Goal: Transaction & Acquisition: Download file/media

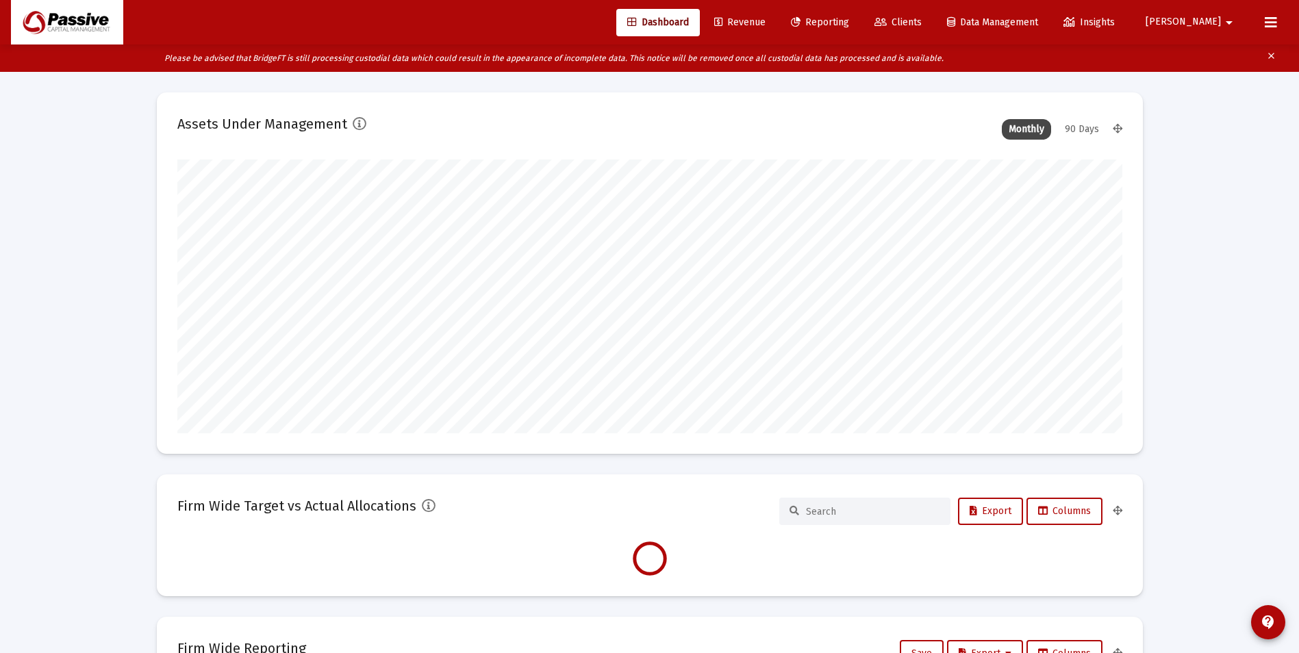
scroll to position [274, 945]
click at [849, 23] on span "Reporting" at bounding box center [820, 22] width 58 height 12
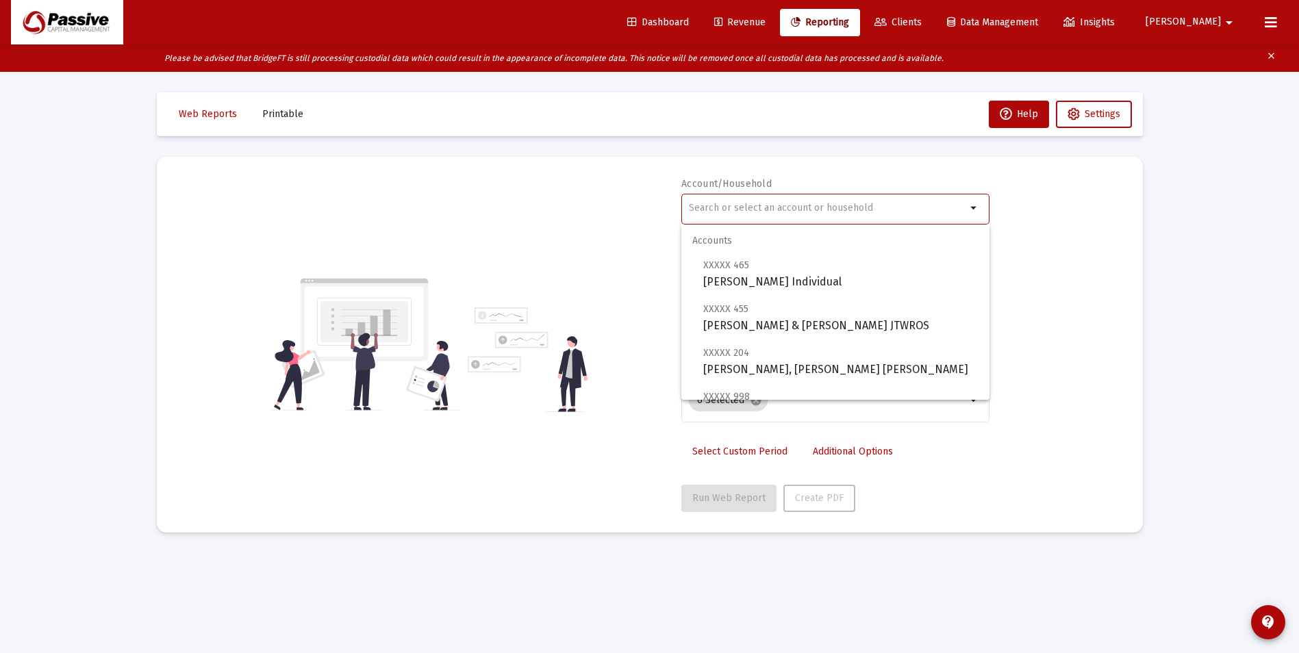
click at [754, 207] on input "text" at bounding box center [827, 208] width 277 height 11
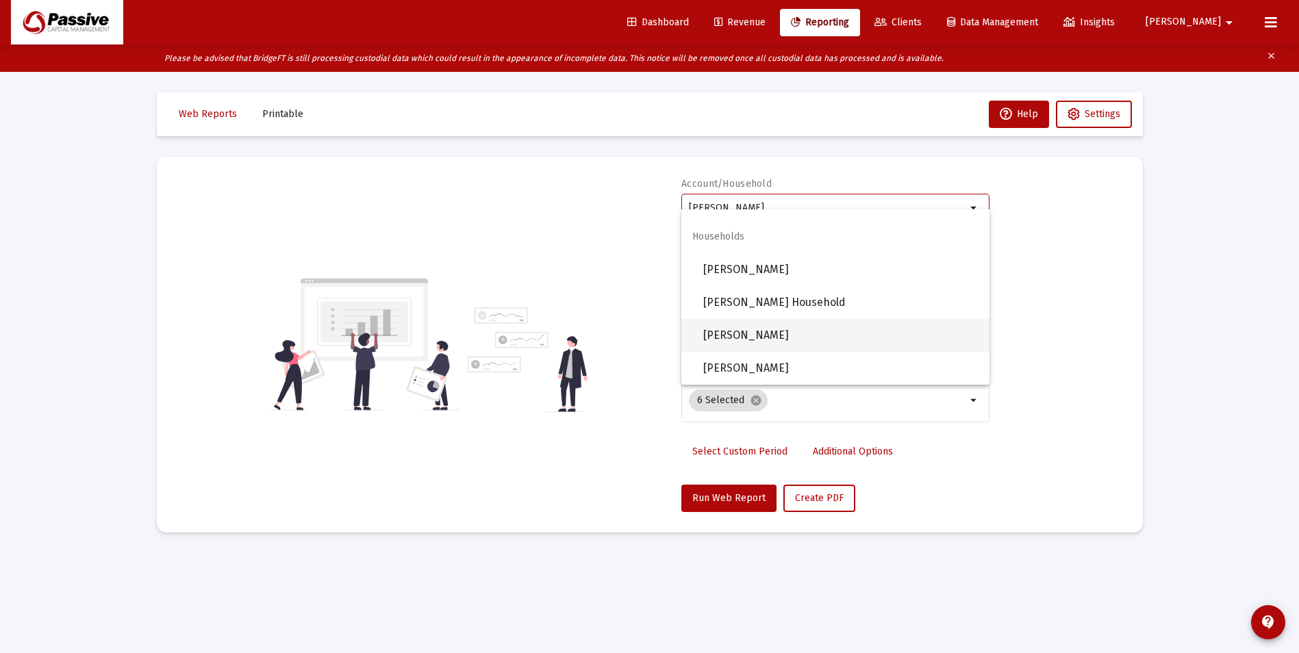
scroll to position [27, 0]
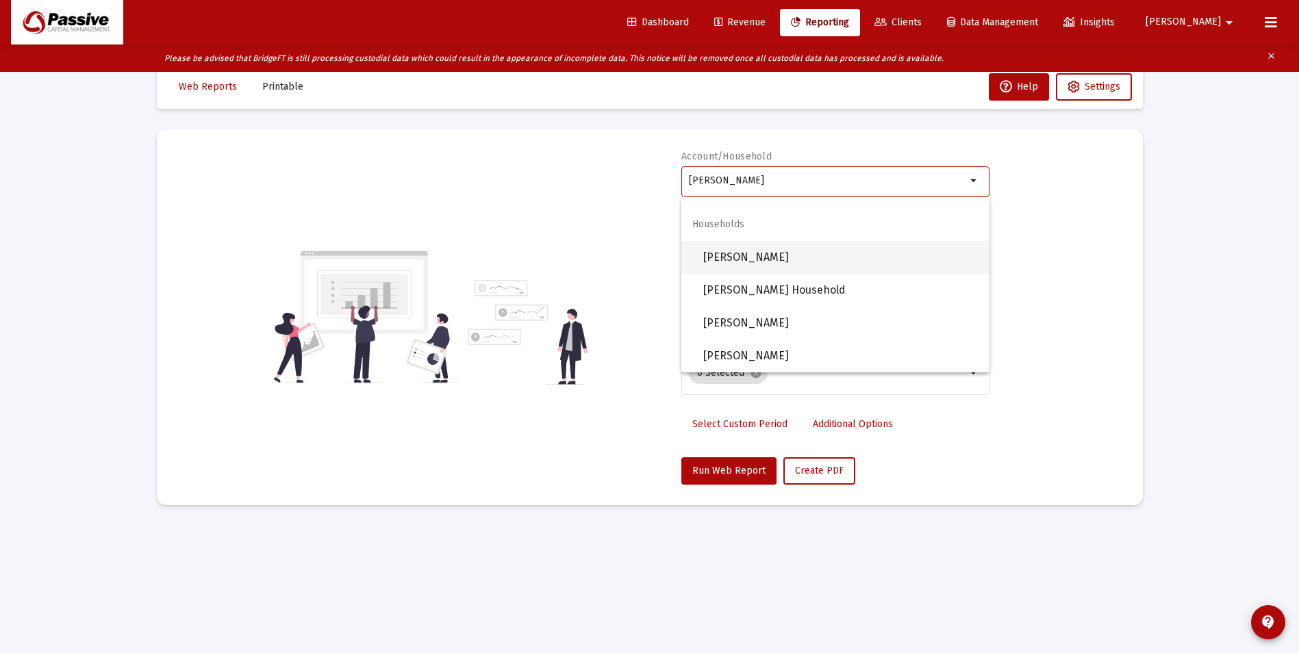
click at [827, 266] on span "[PERSON_NAME]" at bounding box center [840, 257] width 275 height 33
type input "[PERSON_NAME]"
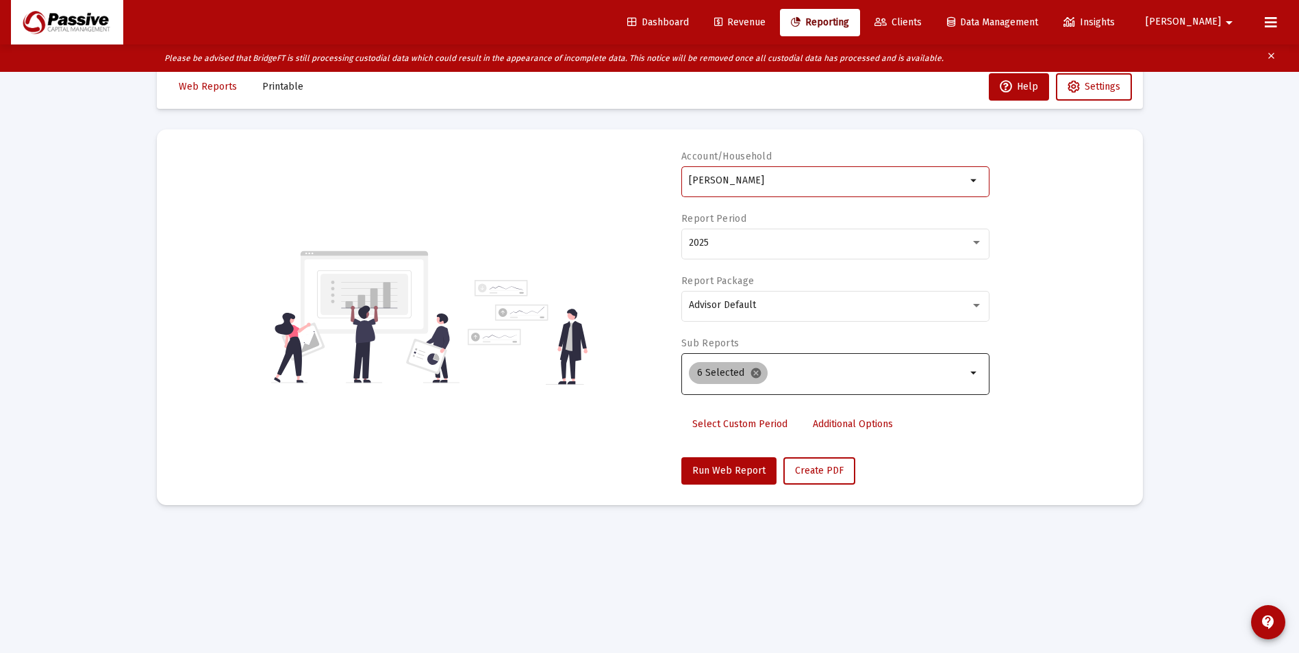
click at [756, 376] on mat-icon "cancel" at bounding box center [756, 373] width 12 height 12
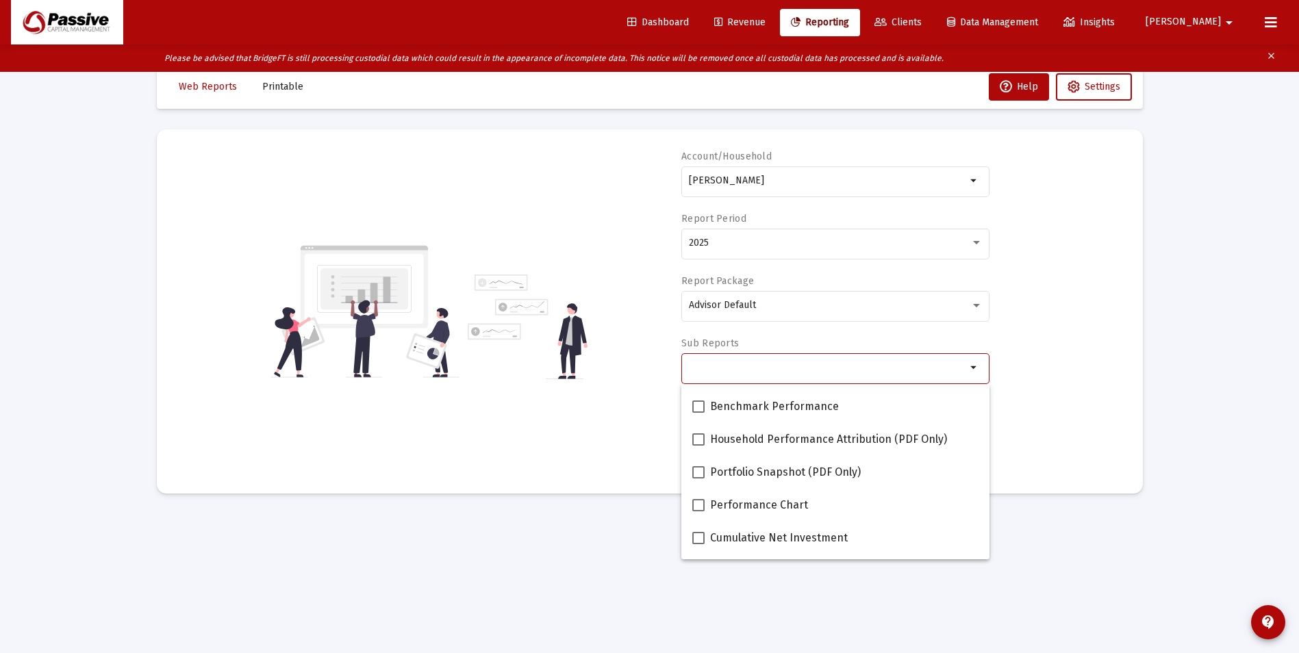
scroll to position [68, 0]
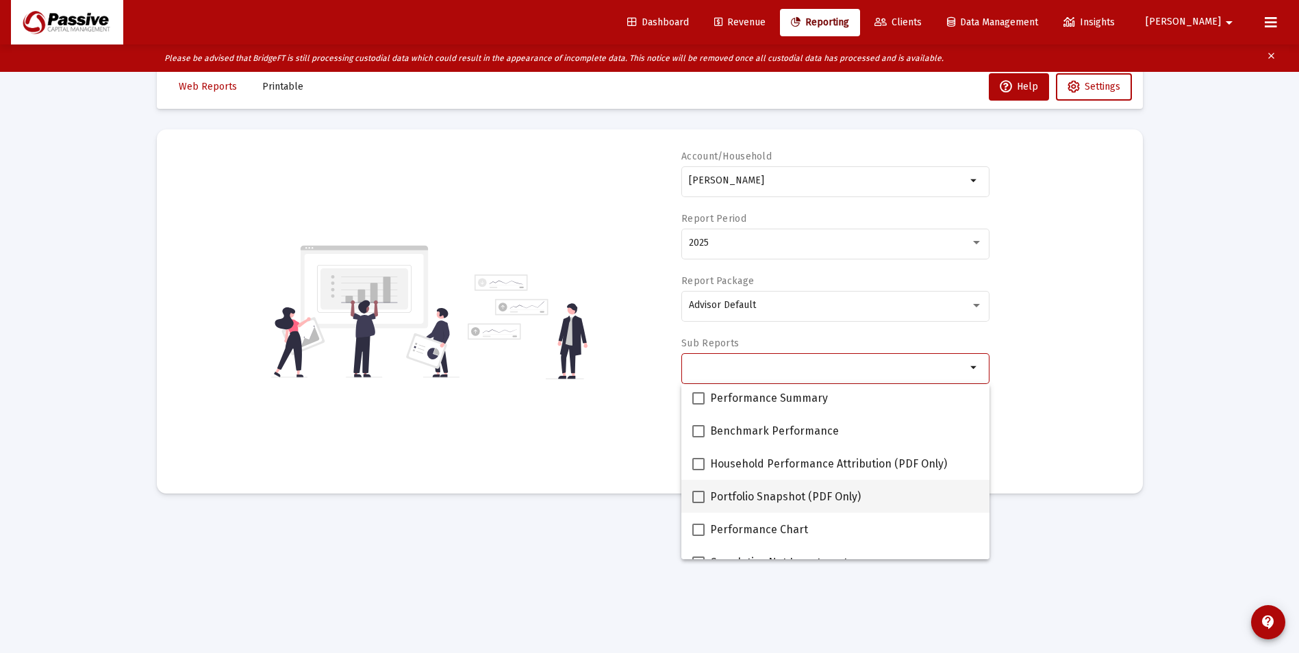
click at [704, 502] on span at bounding box center [698, 497] width 12 height 12
click at [698, 503] on input "Portfolio Snapshot (PDF Only)" at bounding box center [698, 503] width 1 height 1
checkbox input "true"
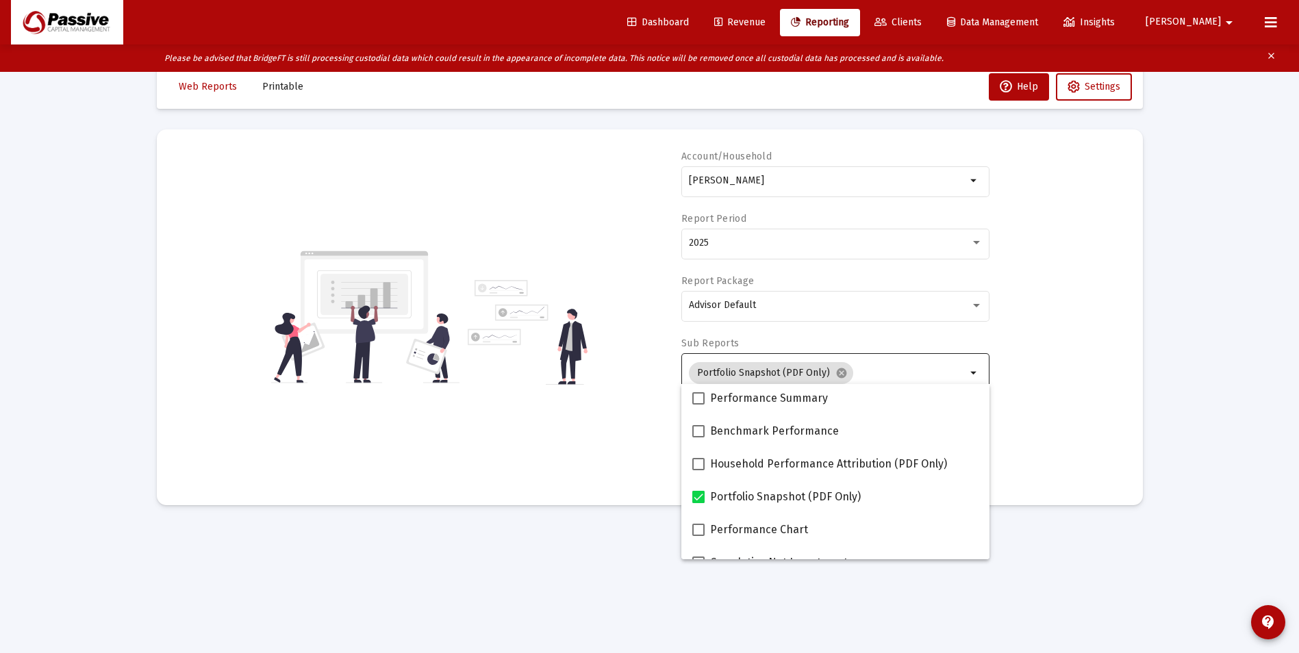
click at [1121, 364] on div "Account/[PERSON_NAME] Household arrow_drop_down Report Period 2025 Report Packa…" at bounding box center [649, 317] width 945 height 335
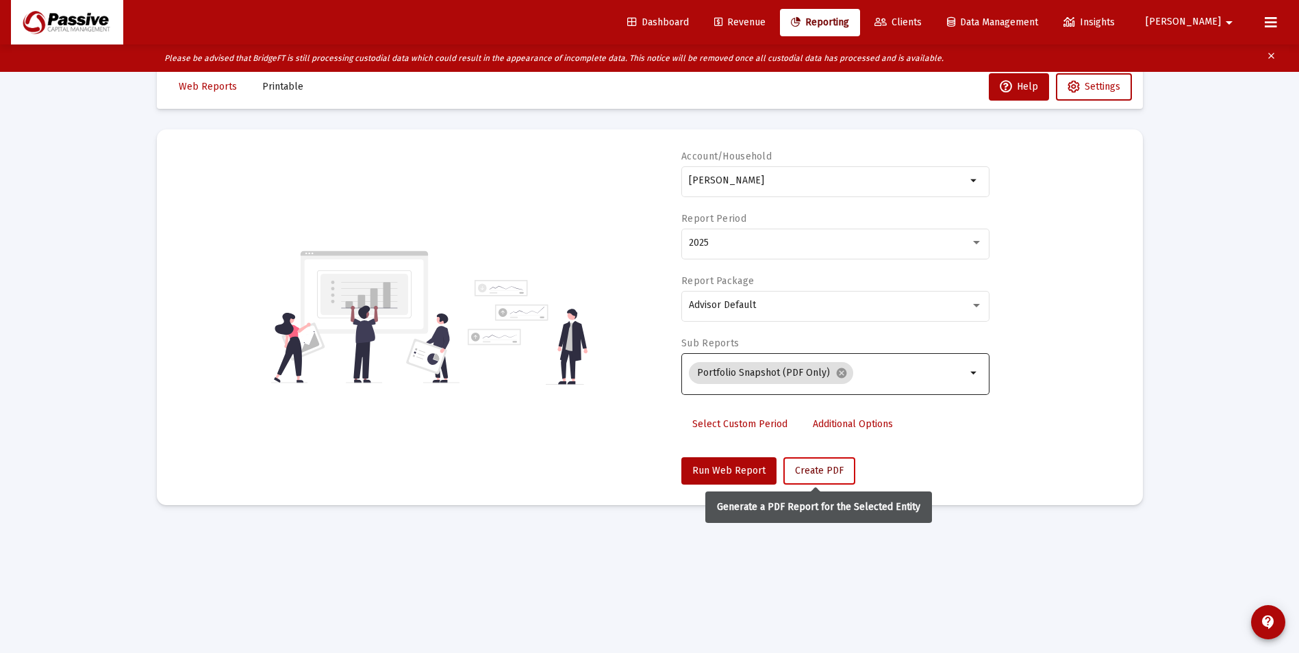
click at [813, 466] on span "Create PDF" at bounding box center [819, 471] width 49 height 12
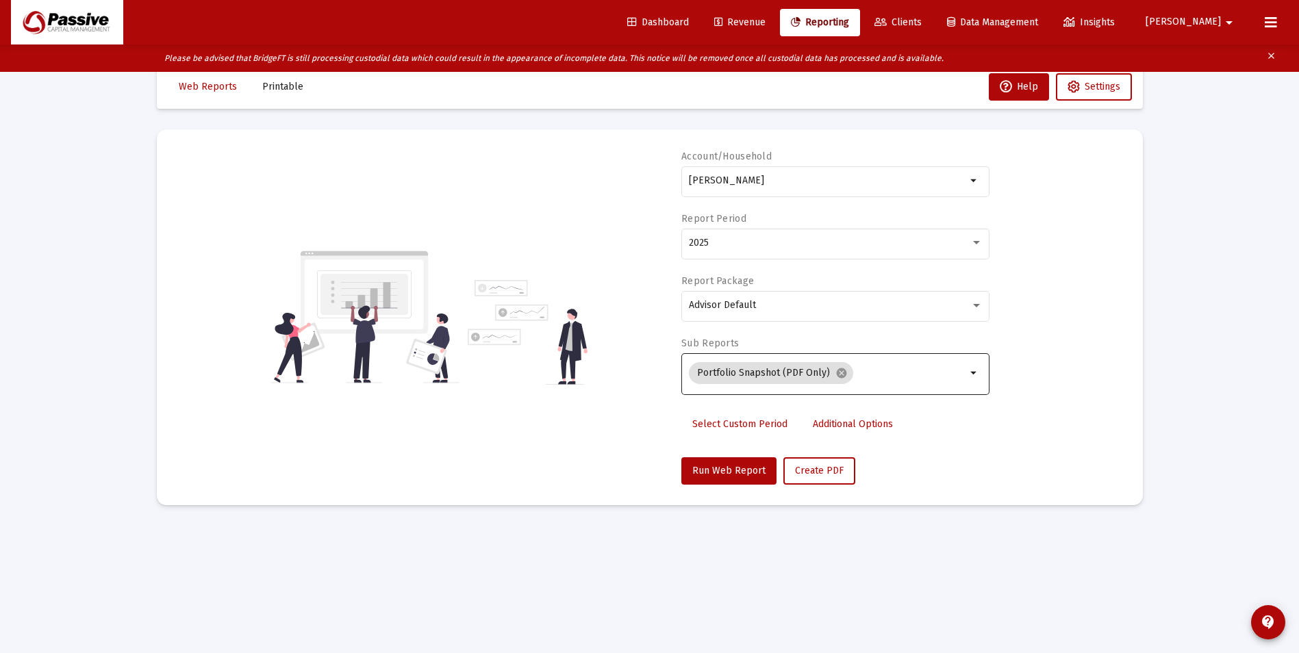
scroll to position [0, 0]
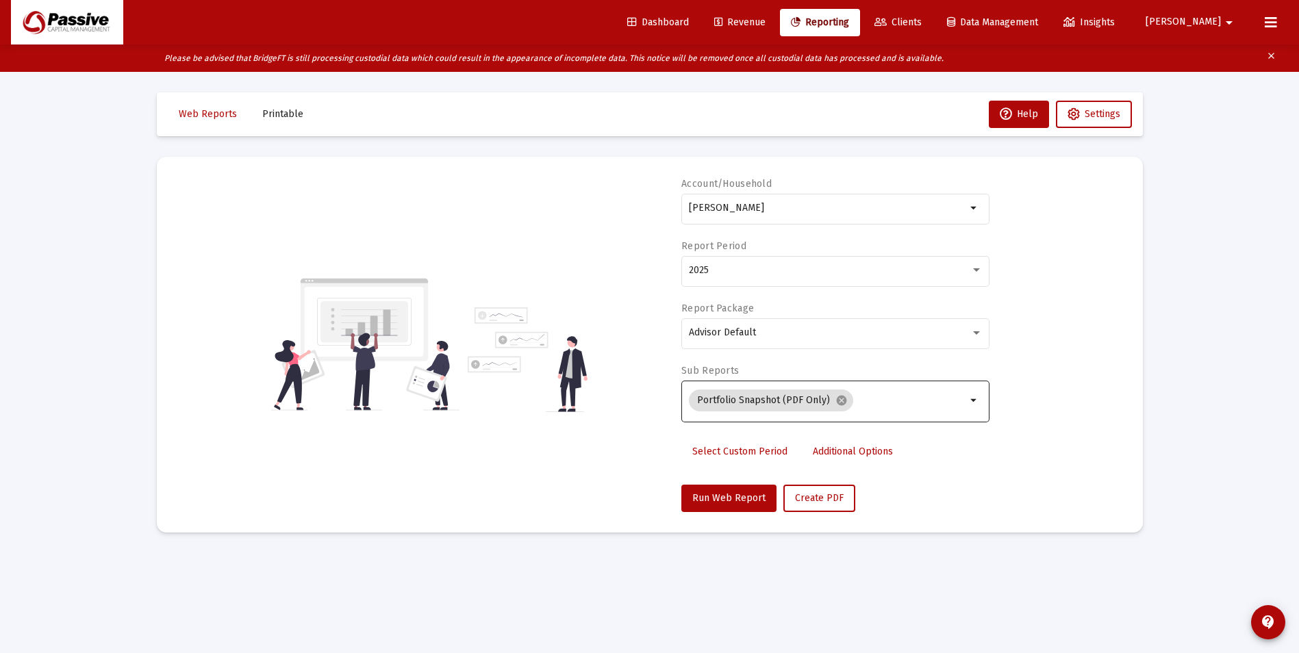
click at [272, 114] on span "Printable" at bounding box center [282, 114] width 41 height 12
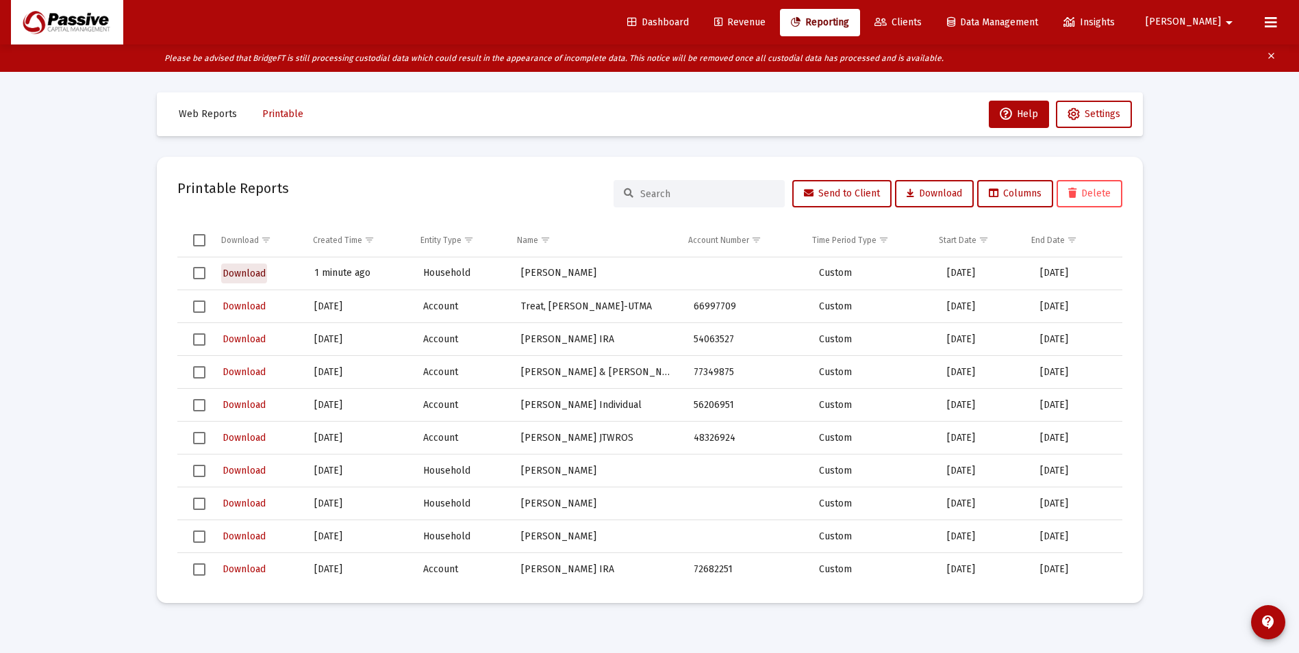
click at [233, 273] on span "Download" at bounding box center [243, 274] width 43 height 12
